Goal: Find specific page/section: Find specific page/section

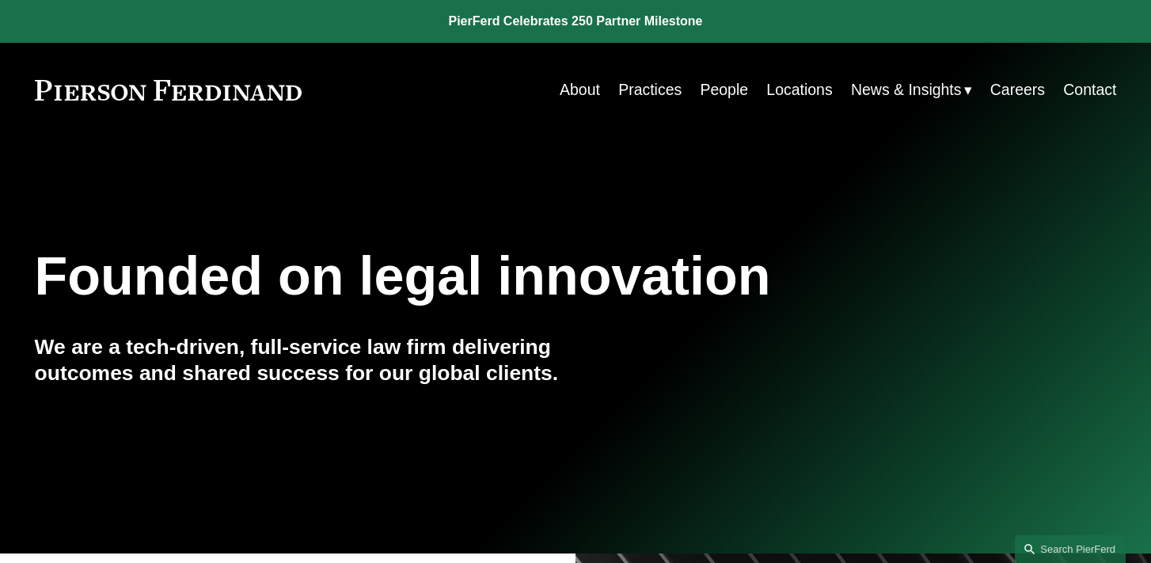
click at [731, 82] on link "People" at bounding box center [724, 89] width 48 height 31
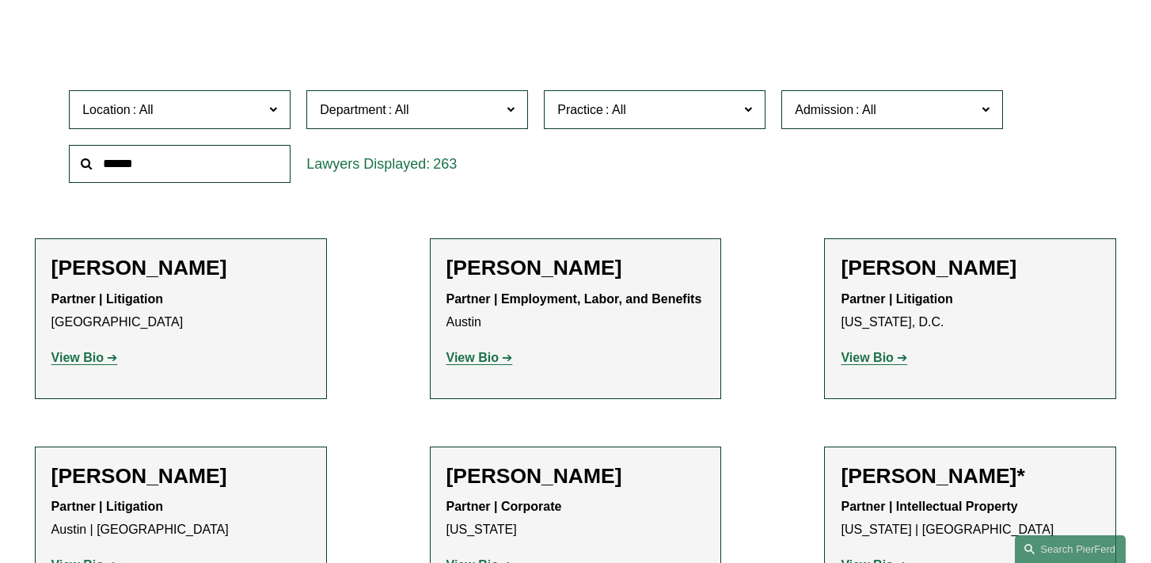
scroll to position [442, 0]
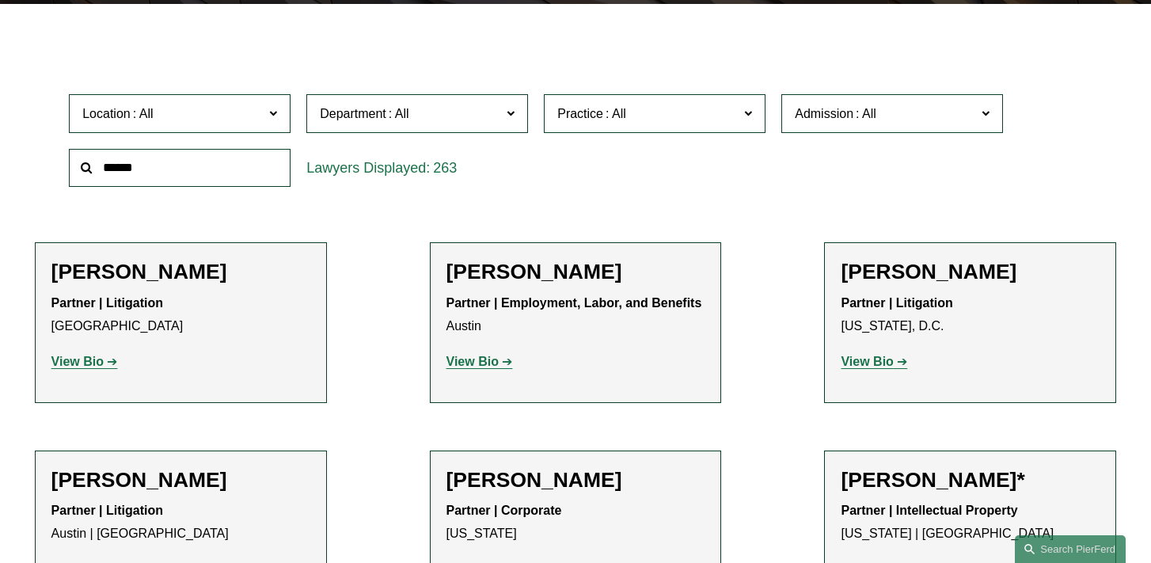
click at [281, 114] on label "Location" at bounding box center [180, 113] width 222 height 39
click at [0, 0] on link "London" at bounding box center [0, 0] width 0 height 0
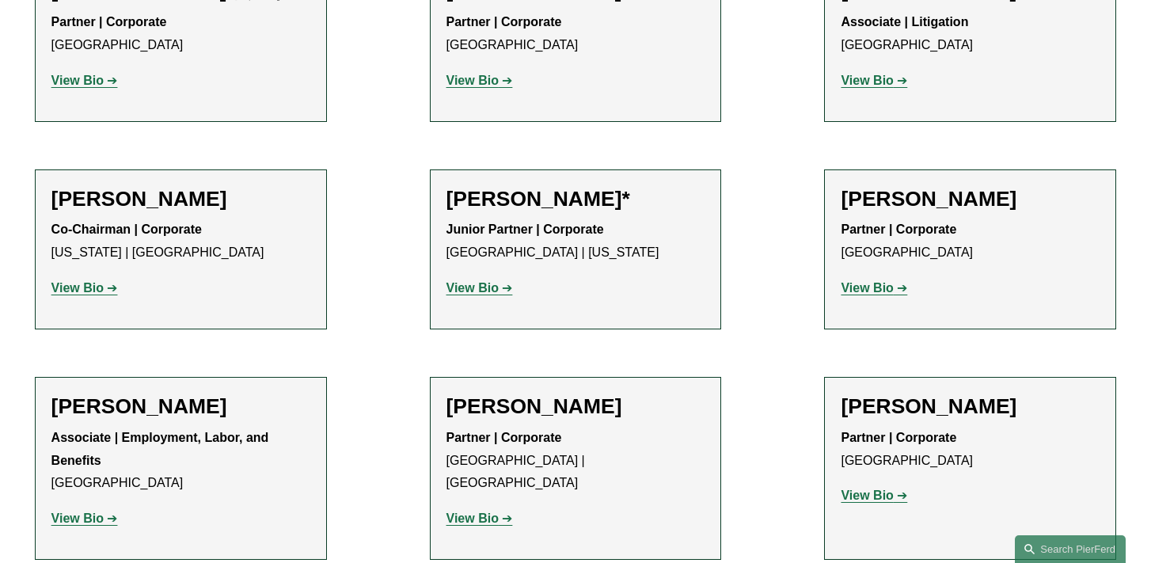
scroll to position [1694, 0]
